Goal: Task Accomplishment & Management: Complete application form

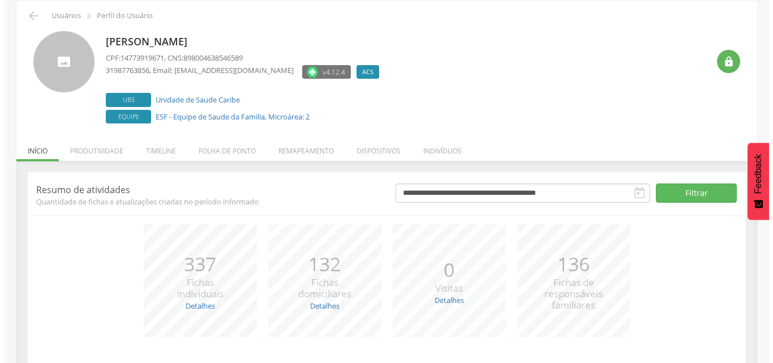
scroll to position [113, 0]
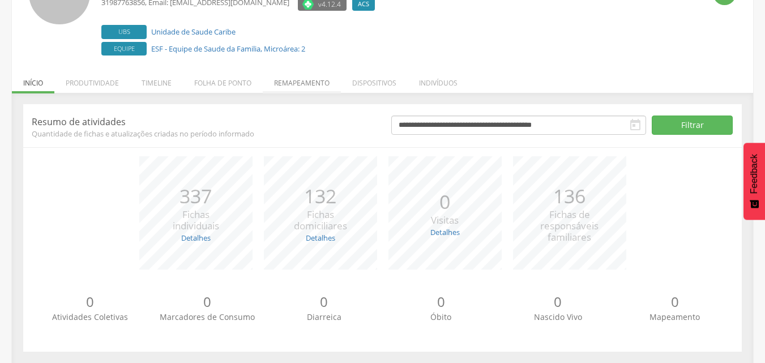
click at [322, 84] on li "Remapeamento" at bounding box center [302, 80] width 78 height 27
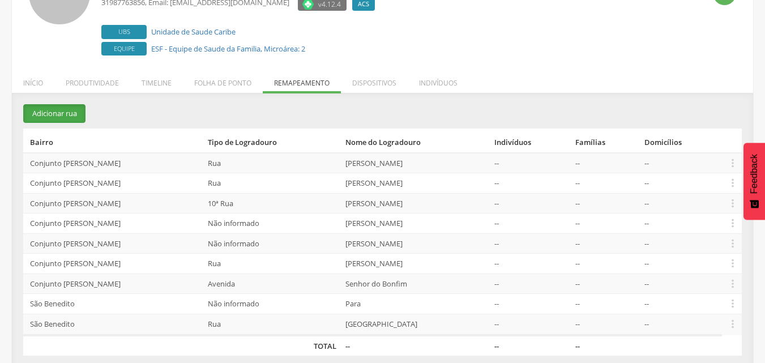
click at [50, 112] on button "Adicionar rua" at bounding box center [54, 113] width 62 height 19
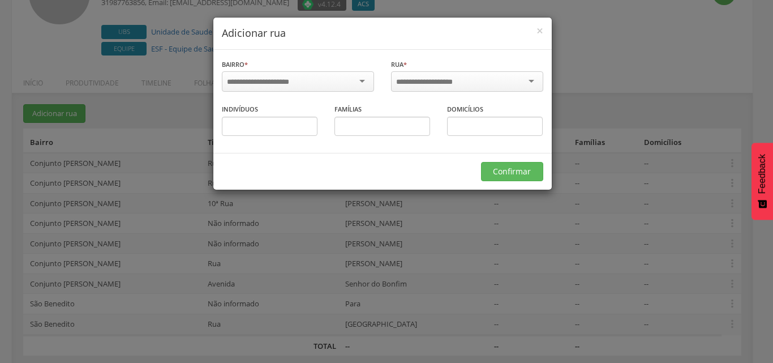
click at [360, 76] on div at bounding box center [298, 81] width 152 height 20
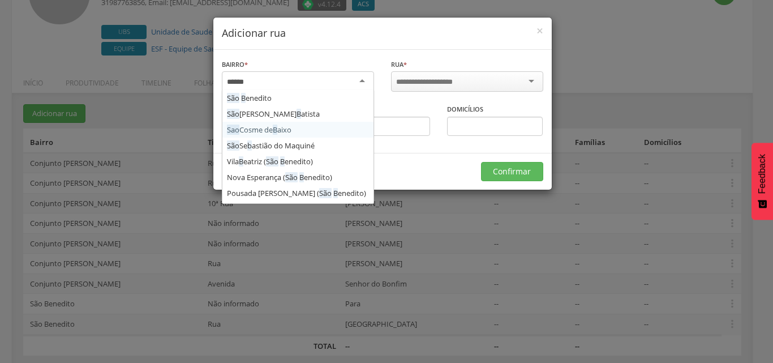
type input "*******"
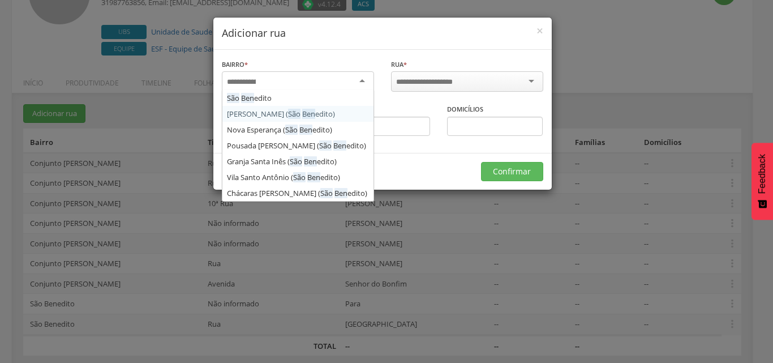
scroll to position [0, 0]
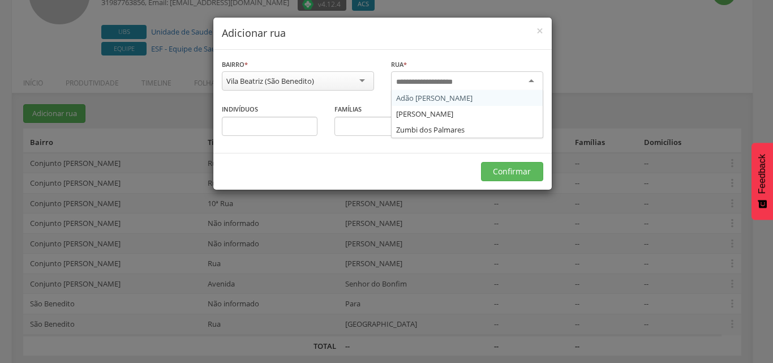
click at [530, 85] on div at bounding box center [467, 81] width 152 height 20
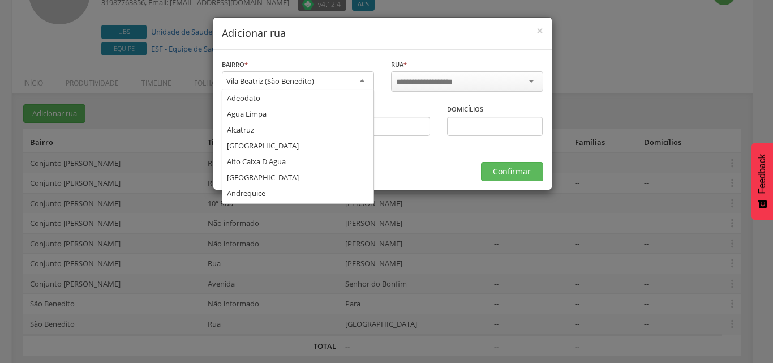
click at [351, 82] on div "Vila Beatriz (São Benedito)" at bounding box center [298, 81] width 152 height 20
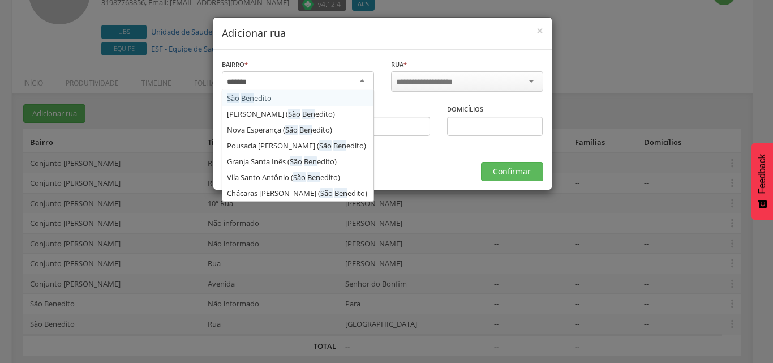
type input "********"
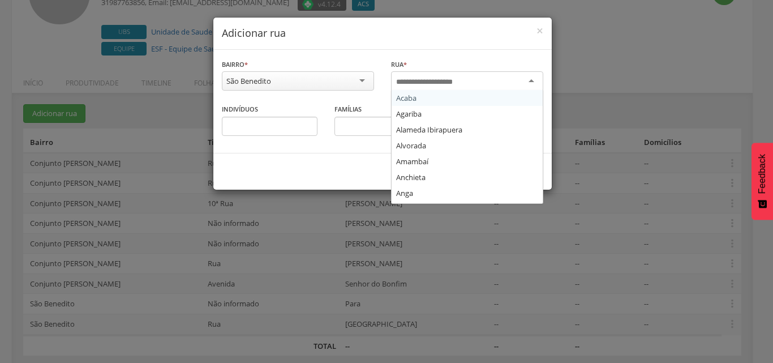
click at [415, 82] on input "select-one" at bounding box center [432, 82] width 72 height 10
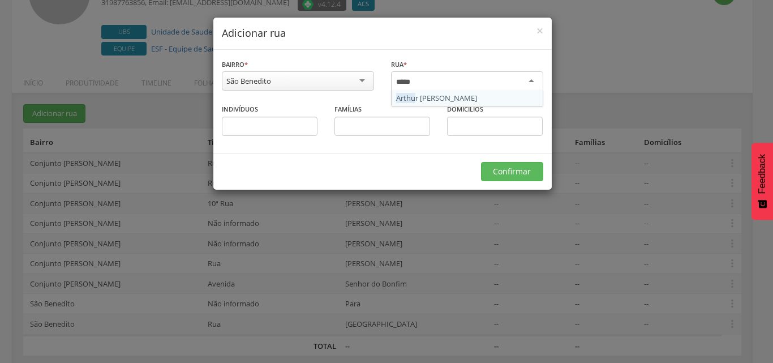
type input "******"
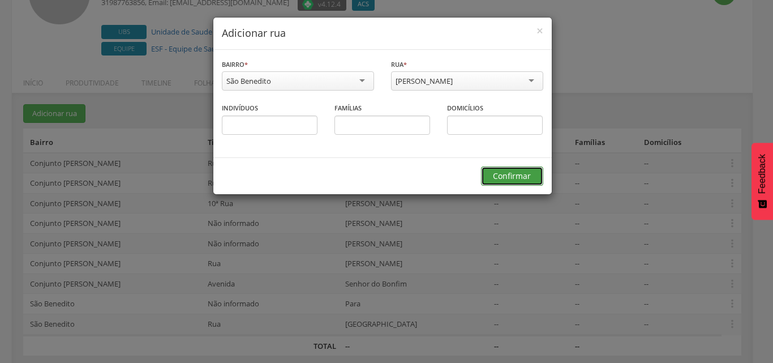
click at [497, 173] on button "Confirmar" at bounding box center [512, 175] width 62 height 19
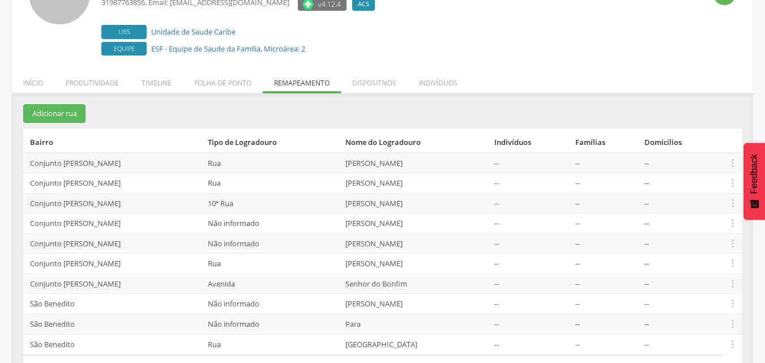
click at [502, 74] on div " Usuários  Perfil do Usuário [PERSON_NAME] CPF: 14773919671 , CNS: 8980046385…" at bounding box center [382, 163] width 741 height 460
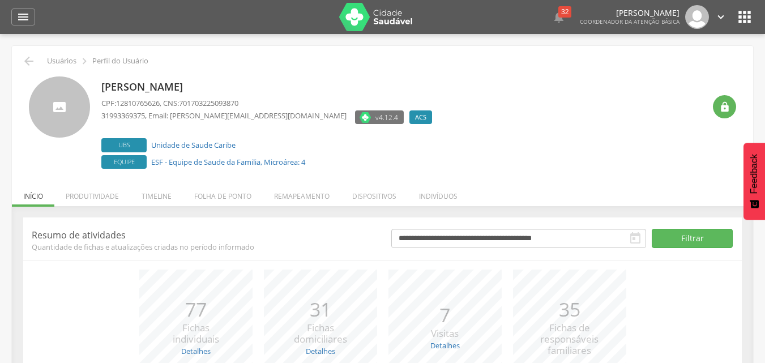
scroll to position [57, 0]
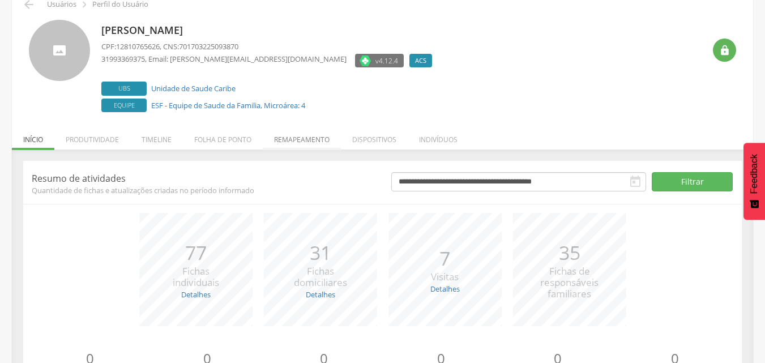
click at [292, 144] on li "Remapeamento" at bounding box center [302, 136] width 78 height 27
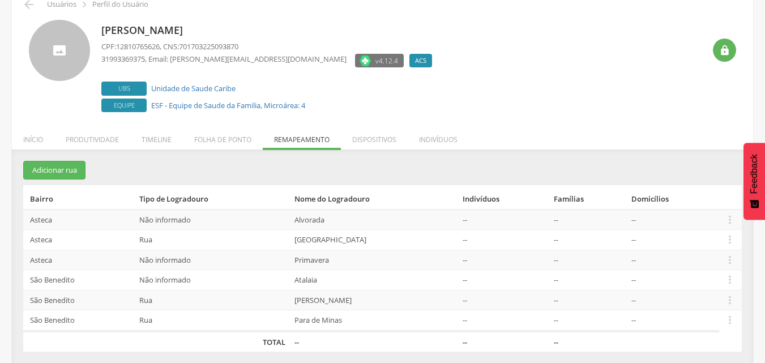
scroll to position [63, 0]
